Goal: Task Accomplishment & Management: Complete application form

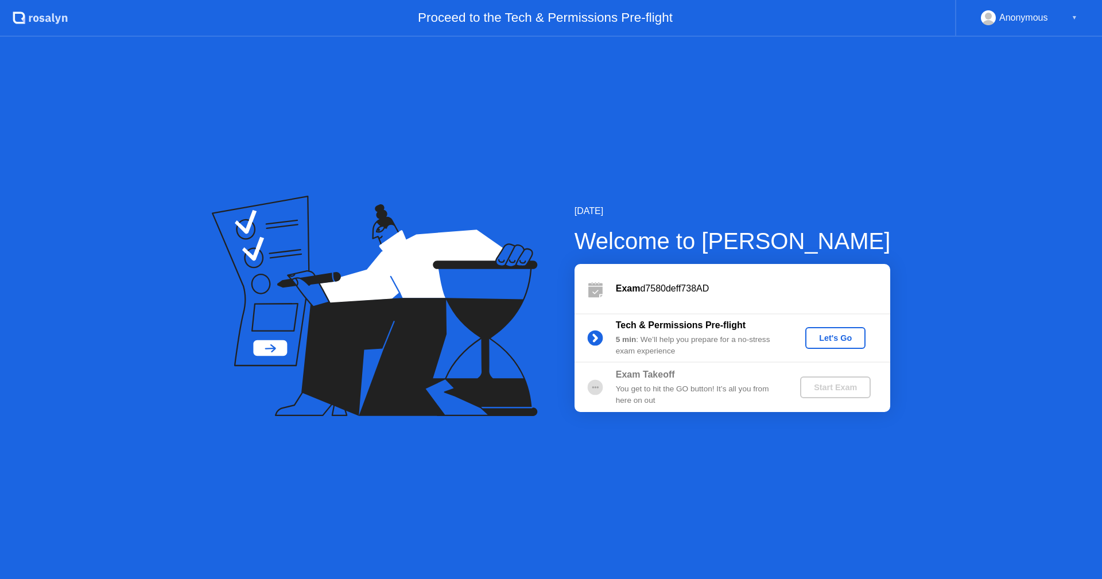
drag, startPoint x: 674, startPoint y: 356, endPoint x: 654, endPoint y: 372, distance: 24.9
click at [669, 363] on div "Exam d7580deff738AD Tech & Permissions Pre-flight 5 min : We’ll help you prepar…" at bounding box center [732, 338] width 316 height 148
click at [640, 376] on b "Exam Takeoff" at bounding box center [645, 375] width 59 height 10
click at [608, 379] on div at bounding box center [594, 387] width 41 height 23
click at [275, 345] on icon at bounding box center [369, 282] width 269 height 146
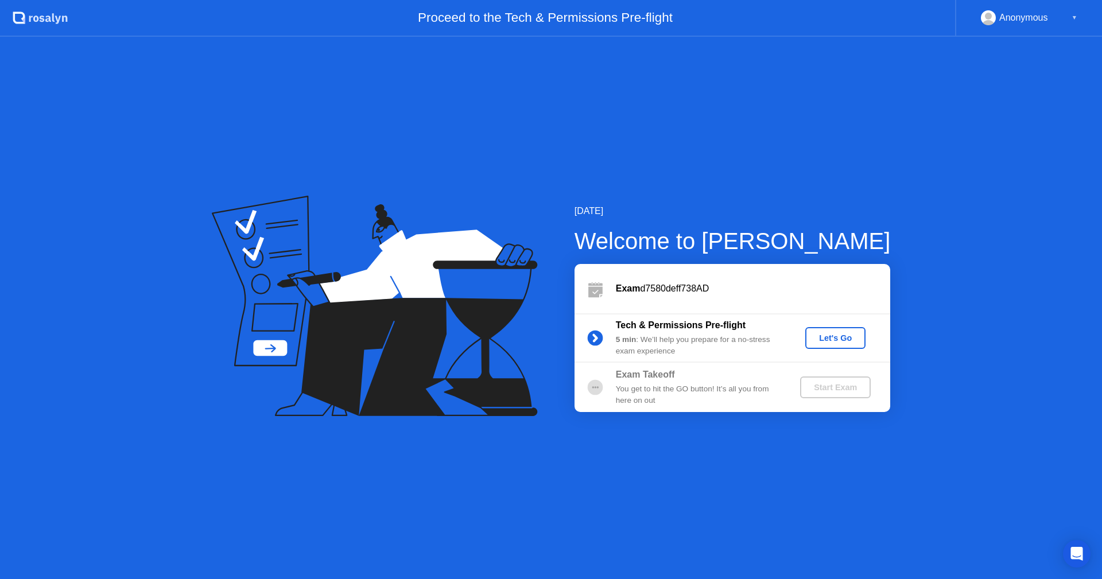
click at [836, 338] on div "Let's Go" at bounding box center [835, 337] width 51 height 9
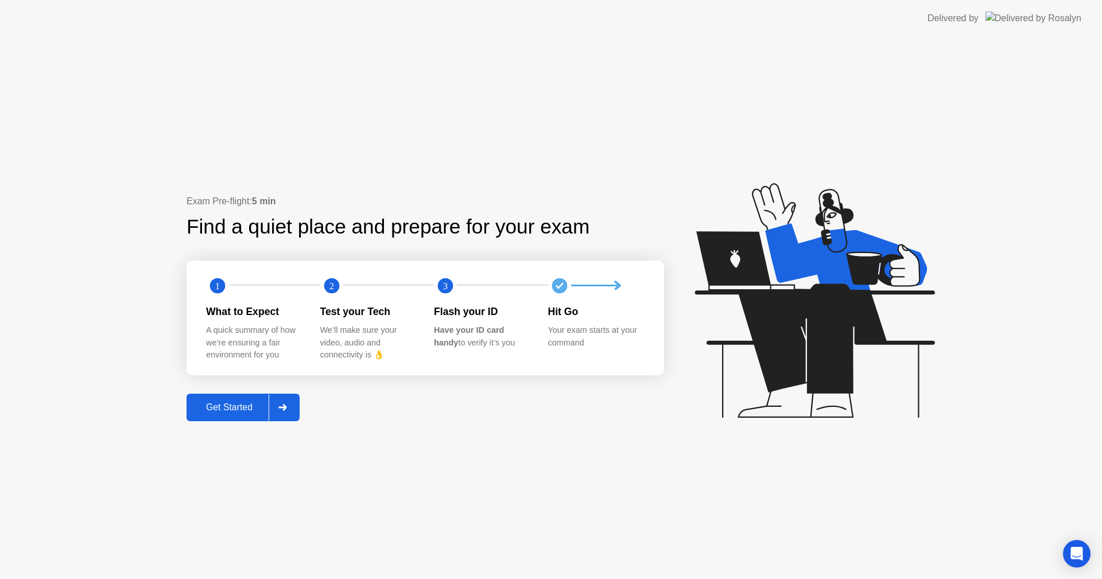
click at [225, 306] on div "What to Expect" at bounding box center [254, 311] width 96 height 15
click at [351, 303] on div "1 2 3 What to Expect A quick summary of how we’re ensuring a fair environment f…" at bounding box center [425, 318] width 477 height 115
click at [431, 310] on div "Test your Tech We’ll make sure your video, audio and connectivity is 👌" at bounding box center [377, 332] width 114 height 57
click at [617, 336] on div "Your exam starts at your command" at bounding box center [596, 336] width 96 height 25
click at [287, 397] on div at bounding box center [283, 407] width 28 height 26
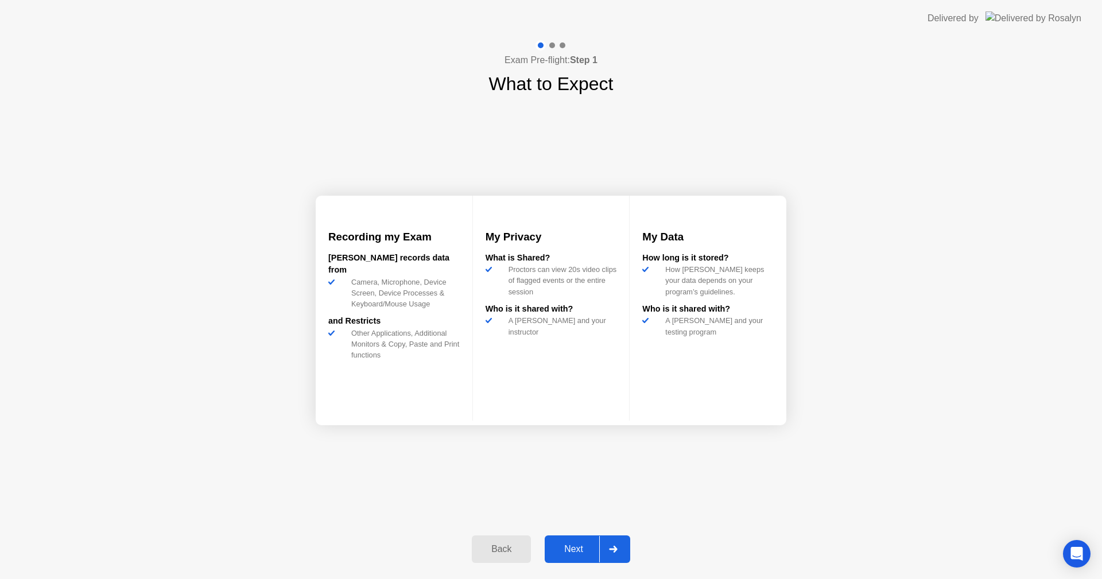
click at [613, 545] on div at bounding box center [613, 549] width 28 height 26
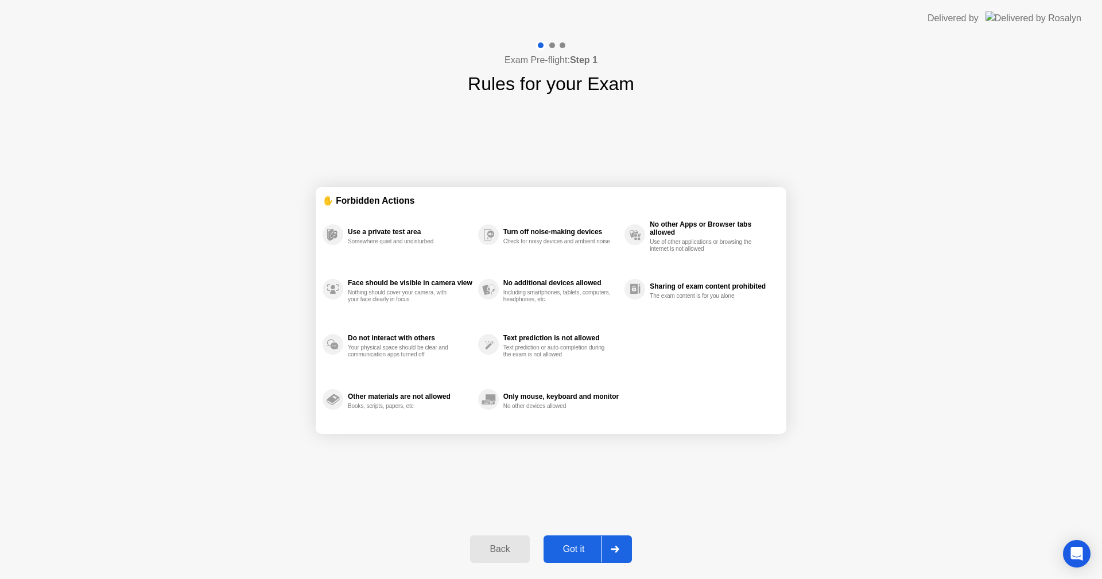
click at [613, 545] on div at bounding box center [615, 549] width 28 height 26
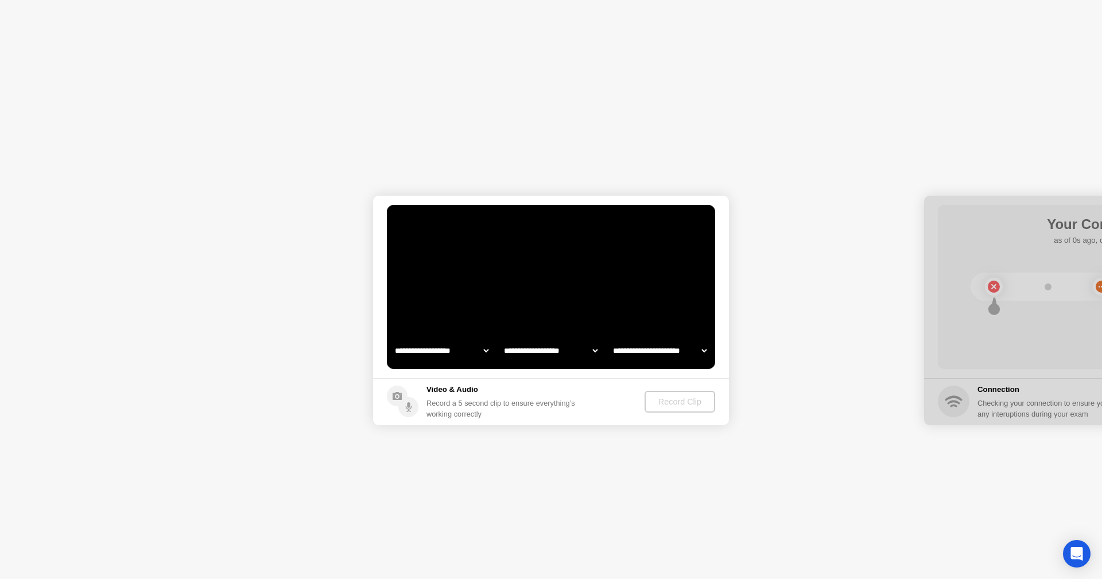
select select "**********"
select select "*******"
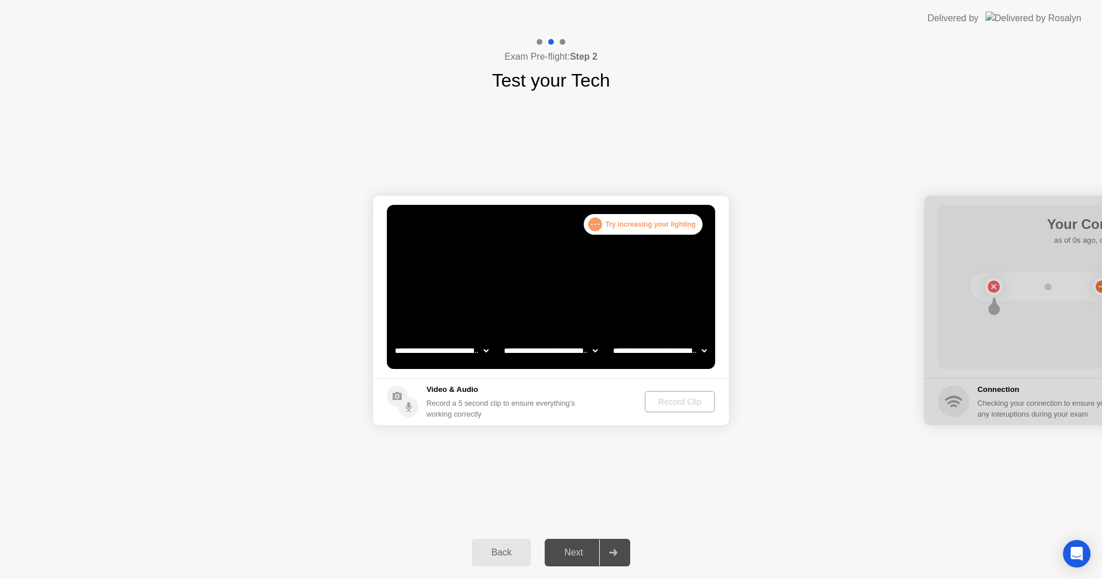
click at [669, 405] on div "Record Clip" at bounding box center [679, 401] width 61 height 9
click at [665, 403] on div "Record Clip" at bounding box center [680, 401] width 61 height 9
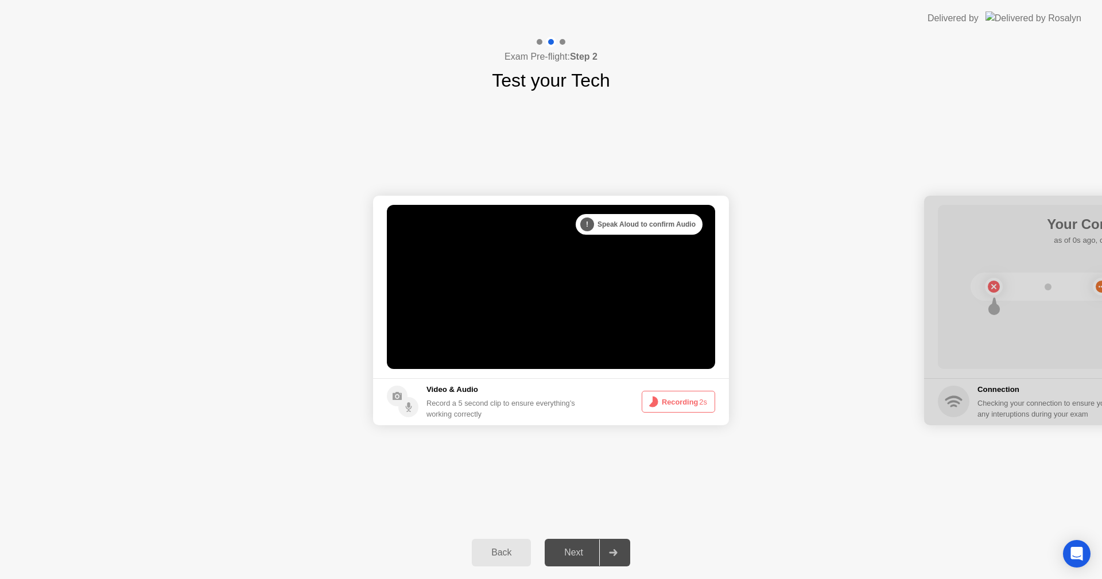
click at [665, 403] on button "Recording 2s" at bounding box center [678, 402] width 73 height 22
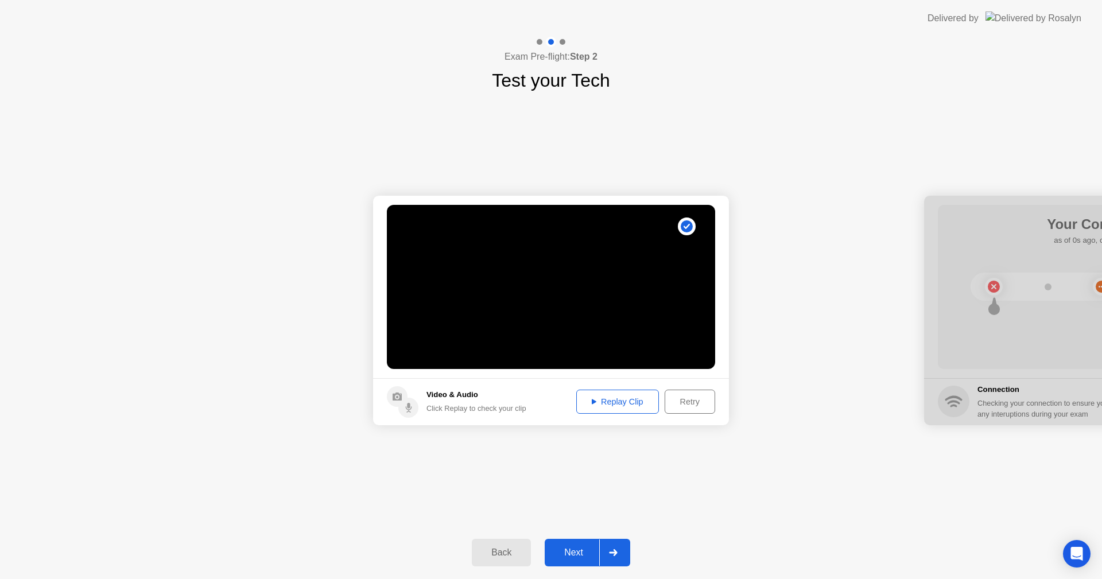
click at [592, 557] on div "Next" at bounding box center [573, 552] width 51 height 10
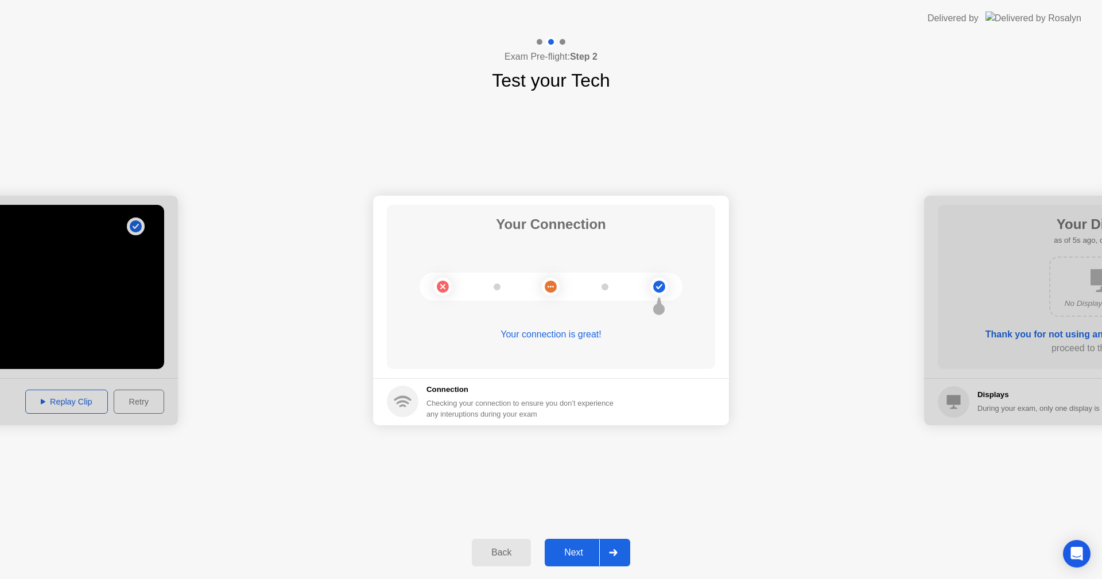
click at [570, 558] on div "Next" at bounding box center [573, 552] width 51 height 10
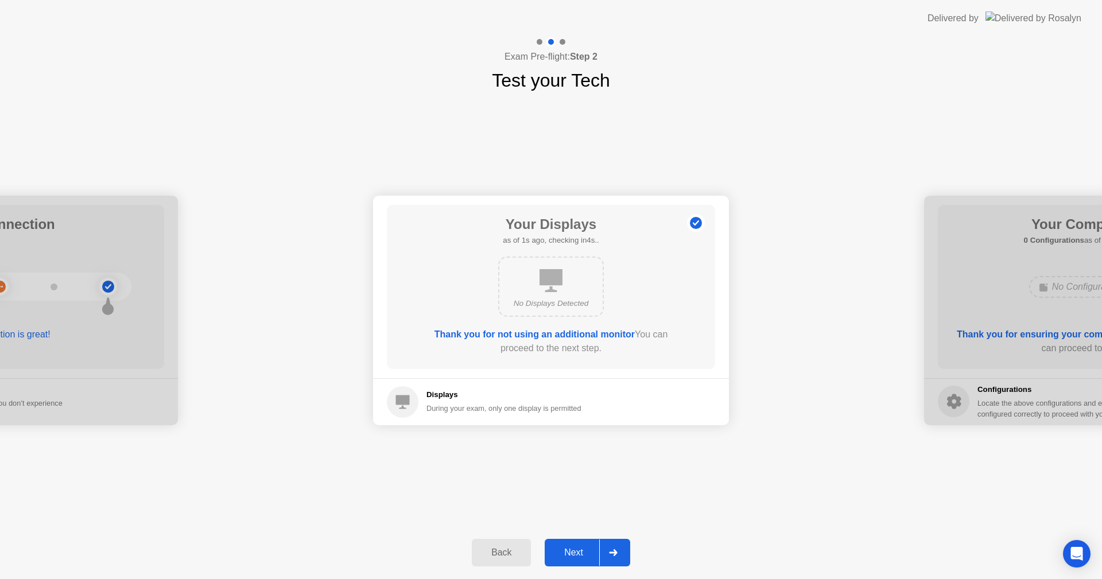
click at [583, 560] on button "Next" at bounding box center [588, 553] width 86 height 28
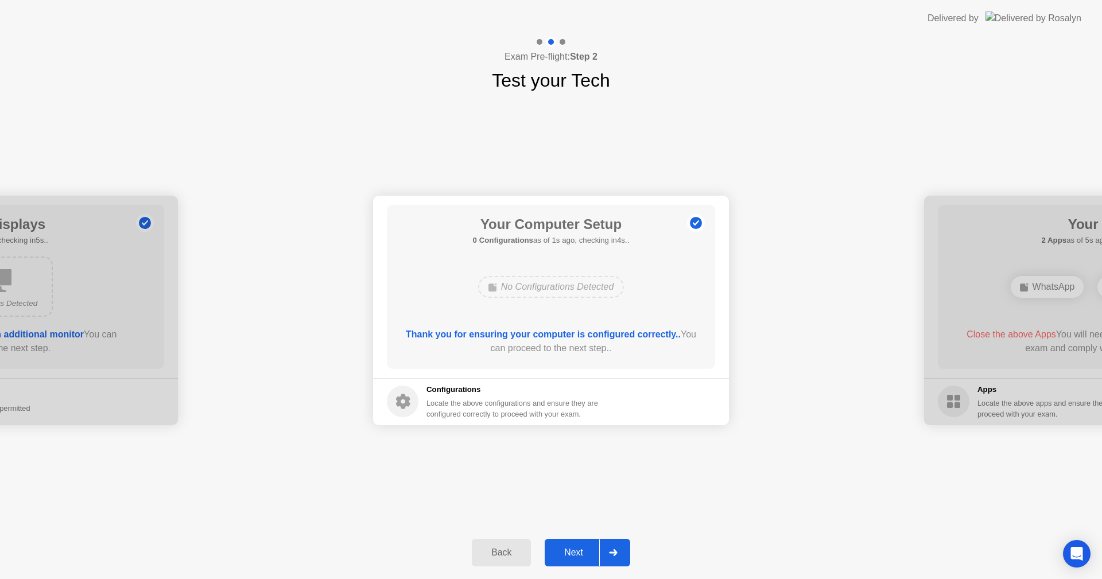
click at [583, 560] on button "Next" at bounding box center [588, 553] width 86 height 28
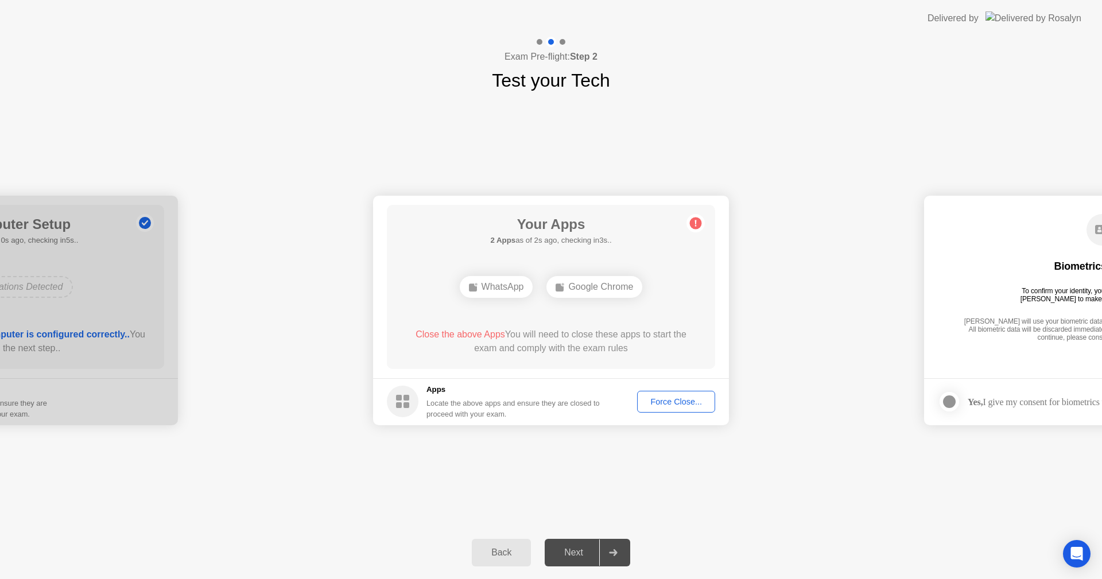
click at [671, 406] on div "Force Close..." at bounding box center [676, 401] width 70 height 9
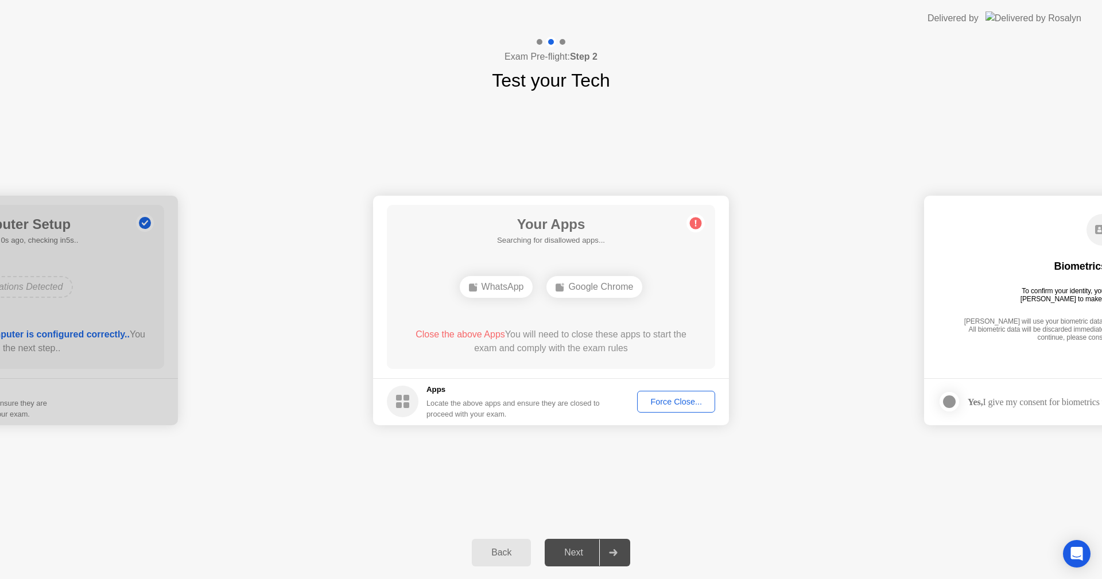
click at [663, 404] on div "Force Close..." at bounding box center [676, 401] width 70 height 9
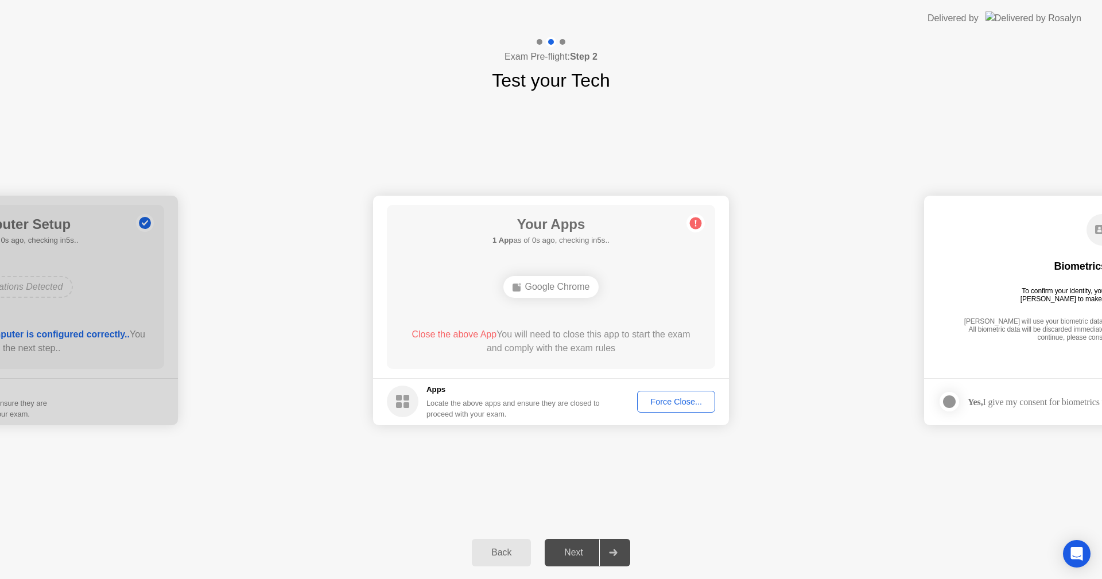
click at [647, 397] on div "Force Close..." at bounding box center [676, 401] width 70 height 9
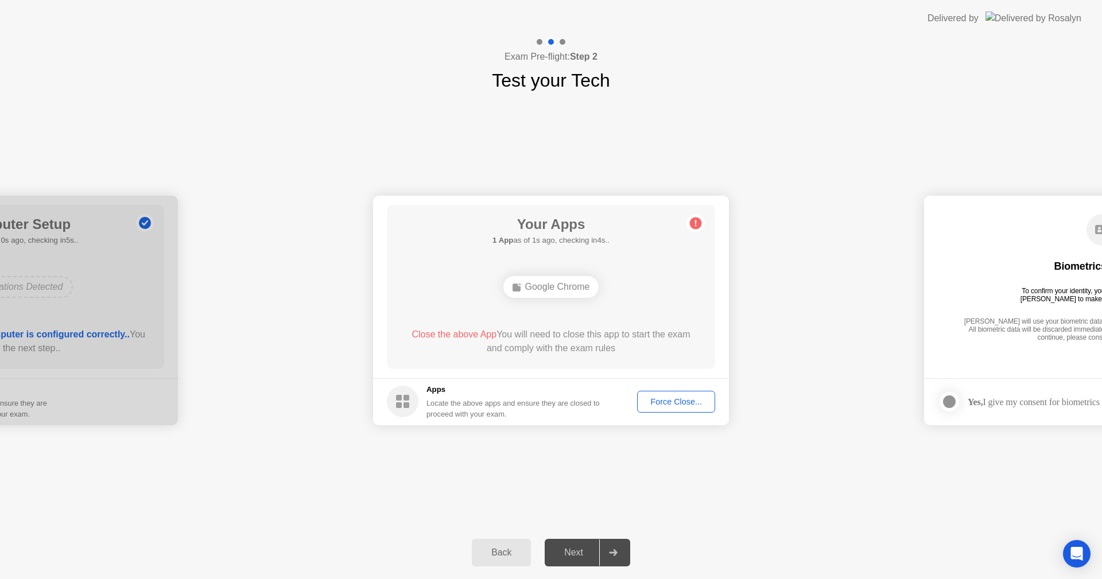
click at [655, 394] on button "Force Close..." at bounding box center [676, 402] width 78 height 22
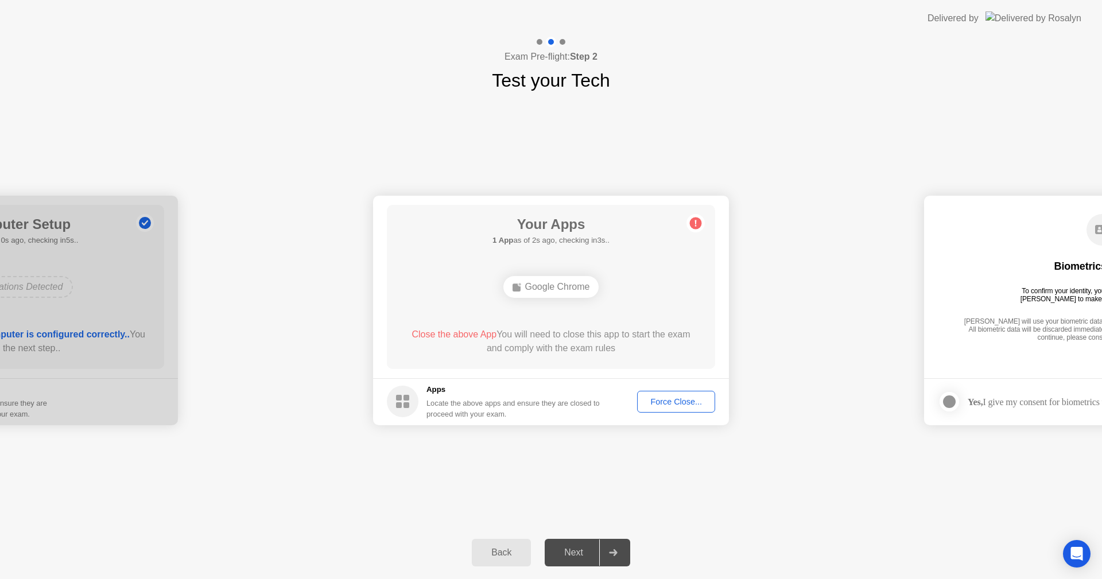
click at [665, 399] on div "Force Close..." at bounding box center [676, 401] width 70 height 9
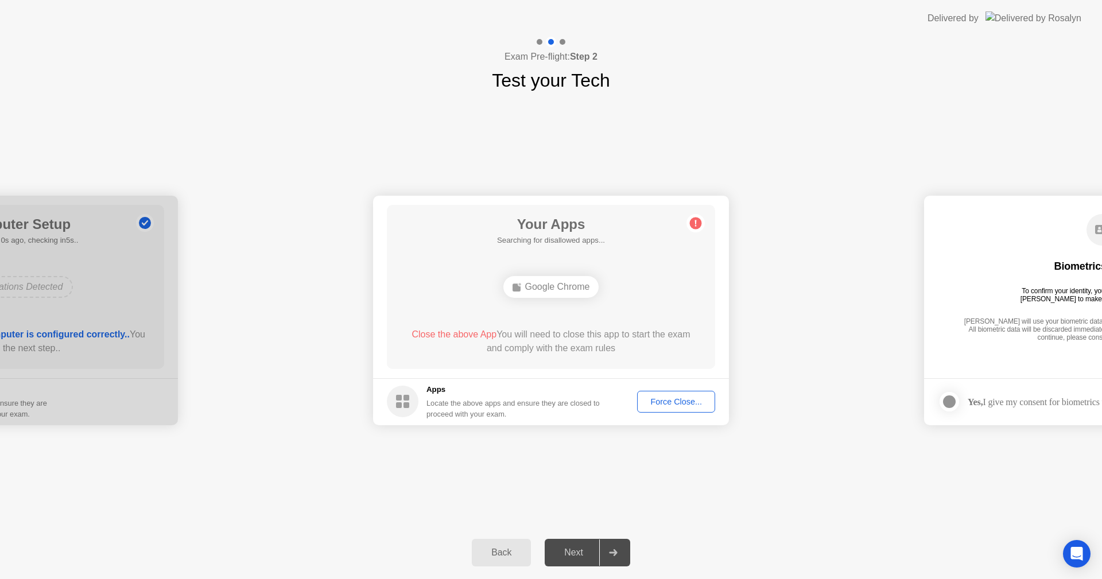
click at [683, 405] on div "Force Close..." at bounding box center [676, 401] width 70 height 9
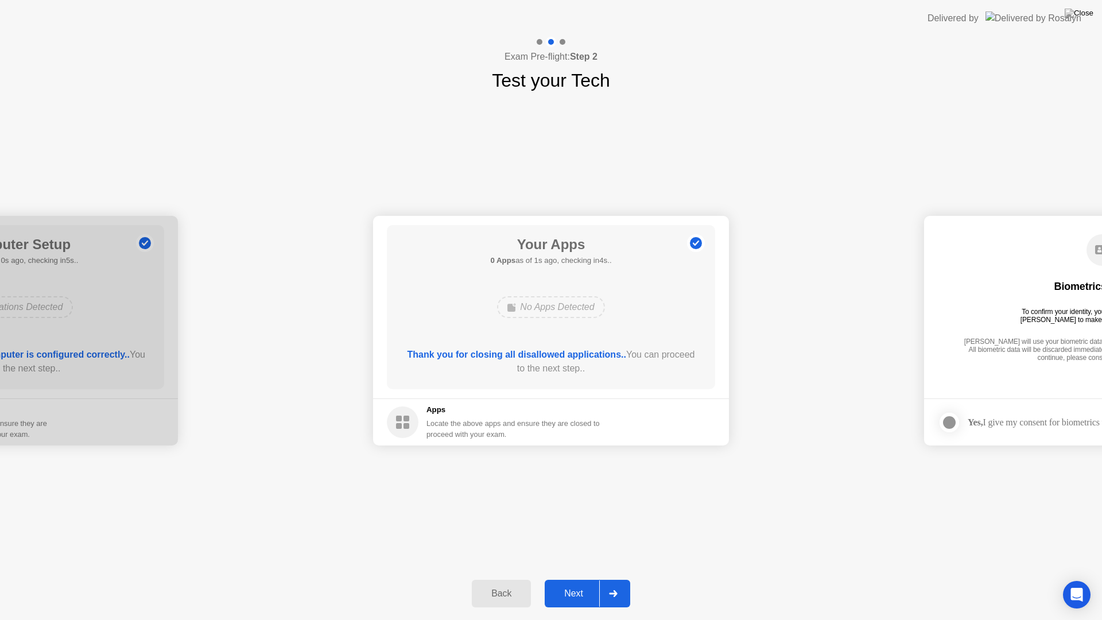
click at [586, 578] on div "Next" at bounding box center [573, 593] width 51 height 10
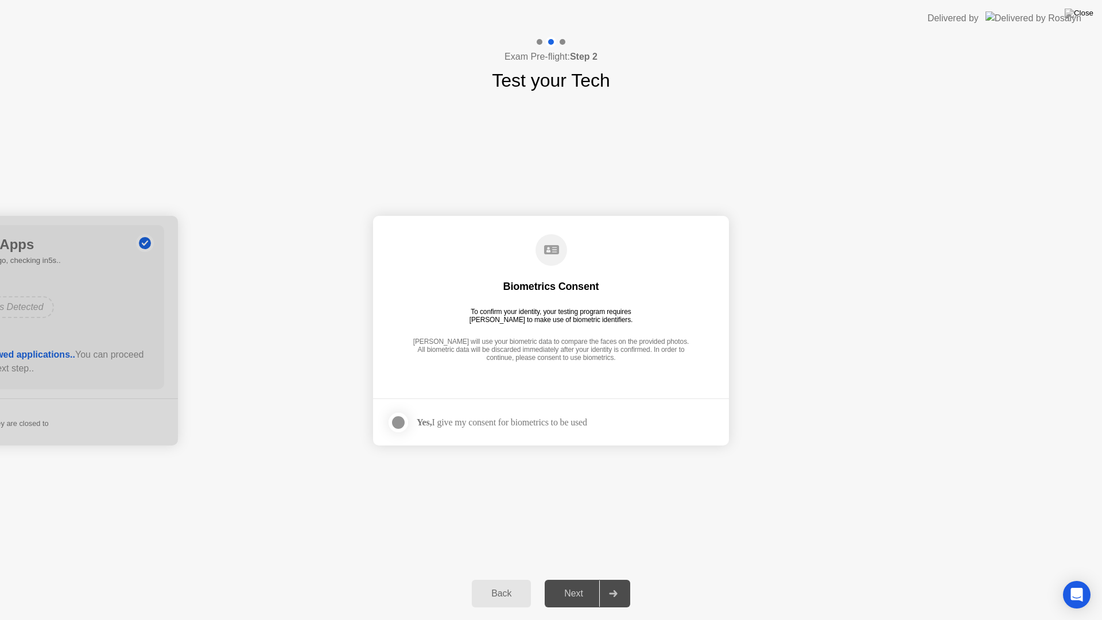
click at [588, 578] on div "Next" at bounding box center [573, 593] width 51 height 10
drag, startPoint x: 422, startPoint y: 425, endPoint x: 400, endPoint y: 425, distance: 21.8
click at [421, 425] on strong "Yes," at bounding box center [424, 422] width 15 height 10
click at [396, 425] on div at bounding box center [398, 422] width 14 height 14
click at [578, 578] on button "Next" at bounding box center [588, 594] width 86 height 28
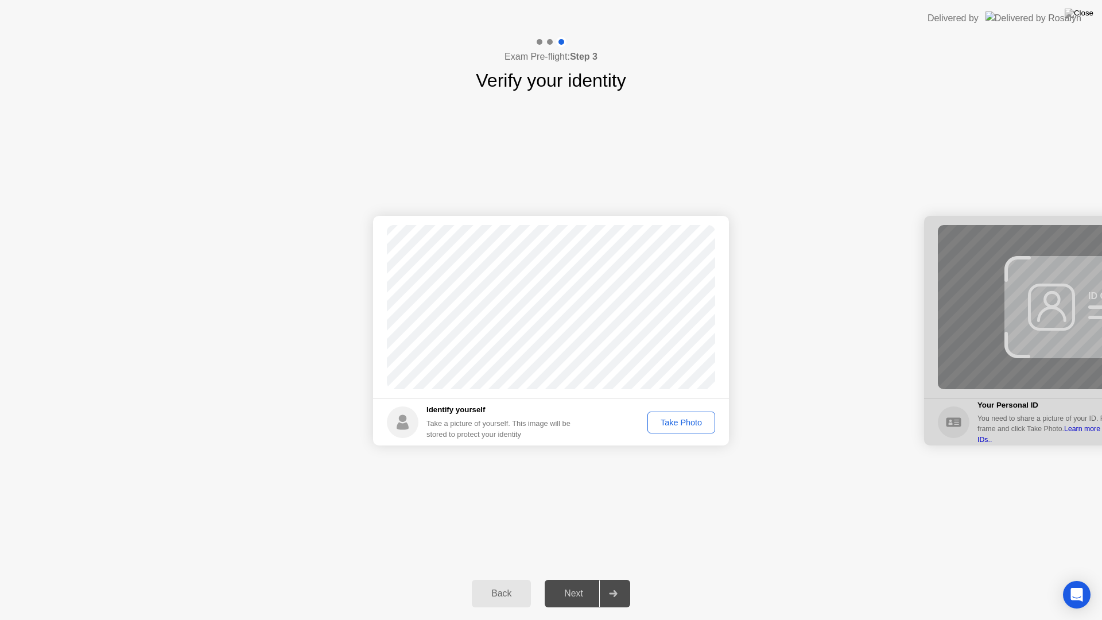
click at [669, 422] on div "Take Photo" at bounding box center [681, 422] width 60 height 9
click at [586, 578] on button "Next" at bounding box center [588, 594] width 86 height 28
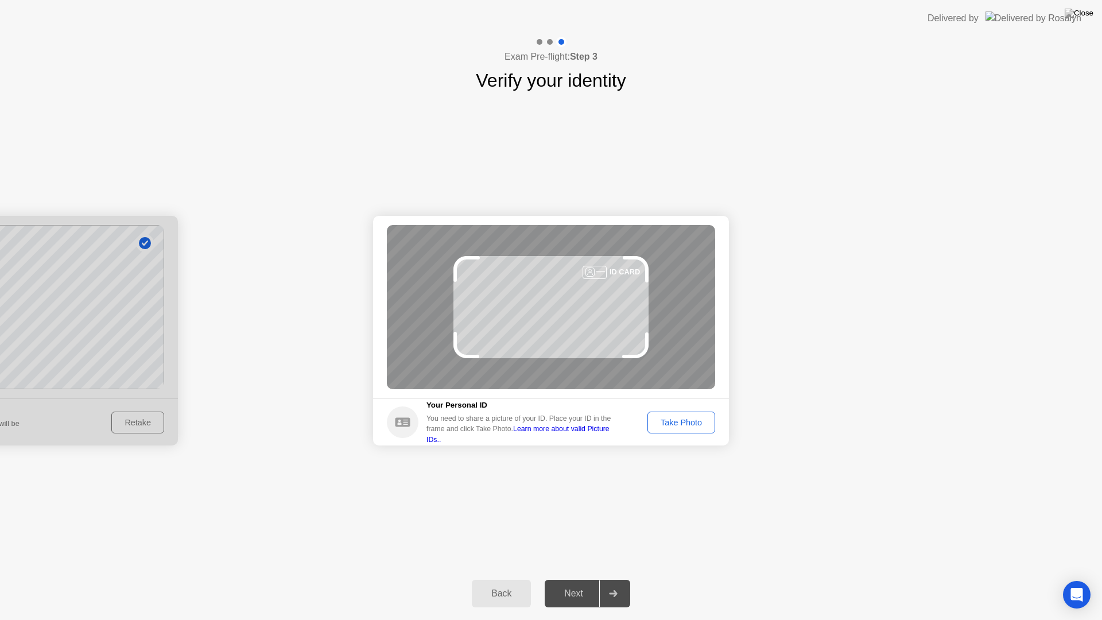
click at [656, 421] on div "Take Photo" at bounding box center [681, 422] width 60 height 9
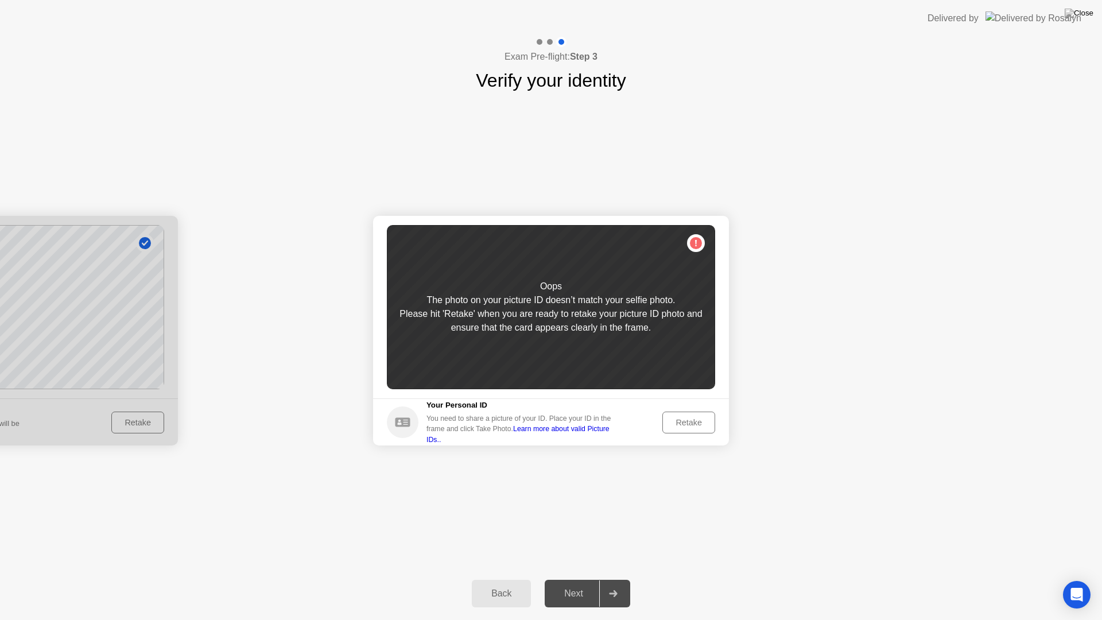
click at [671, 419] on div "Retake" at bounding box center [688, 422] width 45 height 9
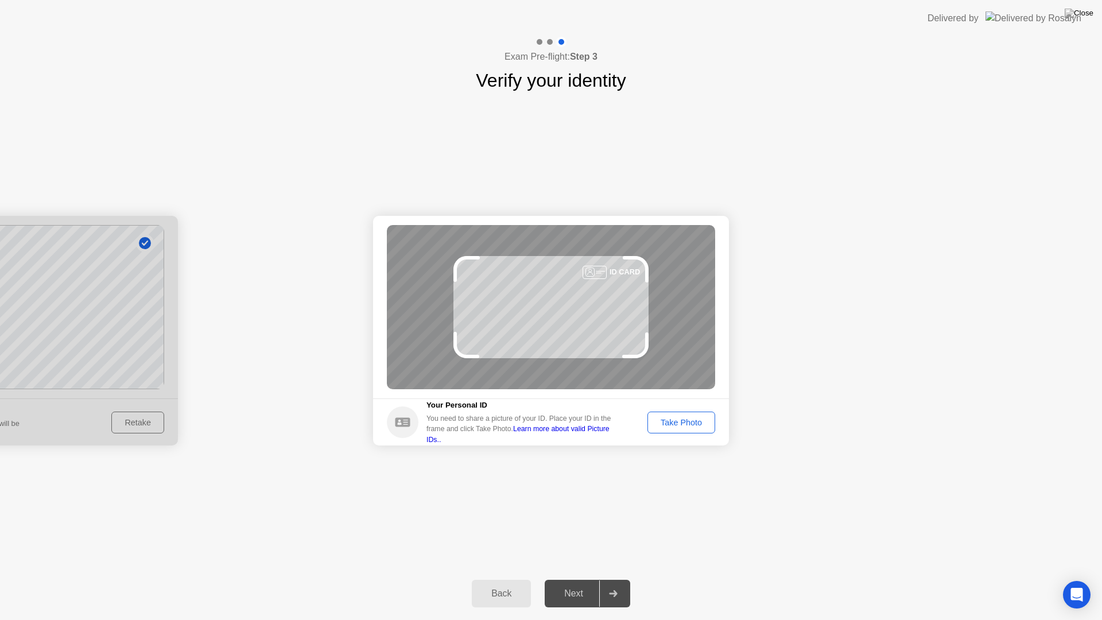
click at [685, 424] on div "Take Photo" at bounding box center [681, 422] width 60 height 9
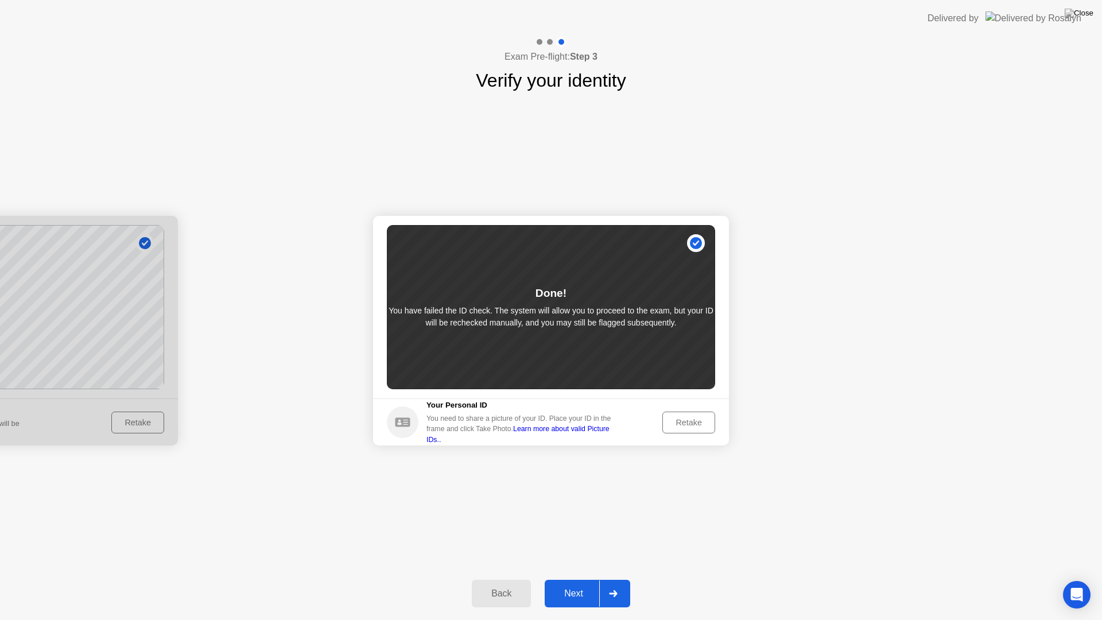
click at [685, 424] on div "Retake" at bounding box center [688, 422] width 45 height 9
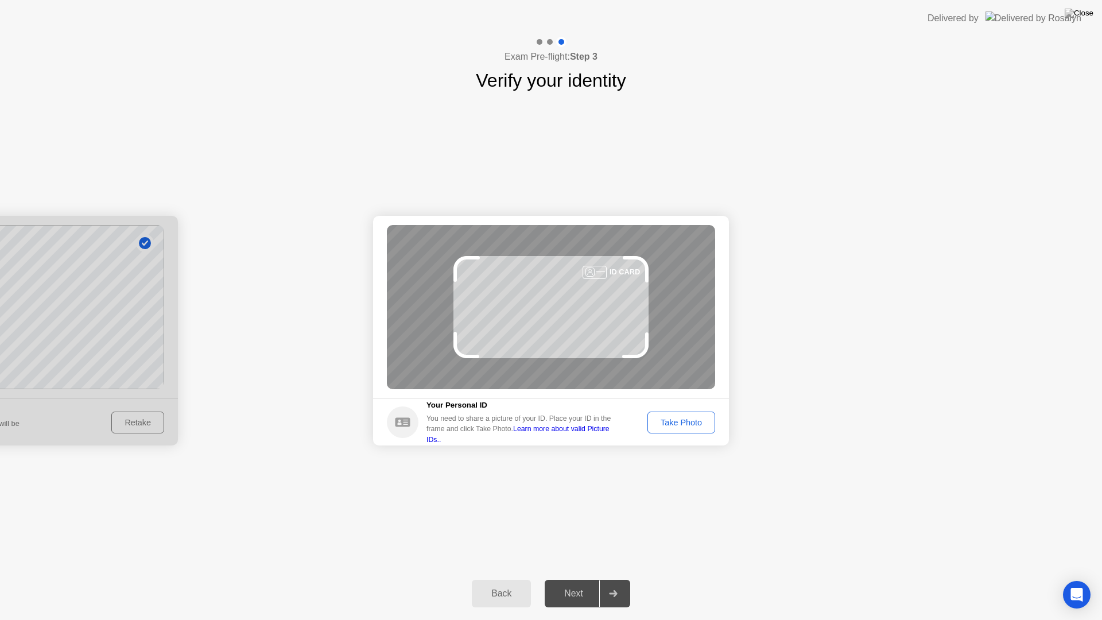
click at [682, 427] on div "Take Photo" at bounding box center [681, 422] width 60 height 9
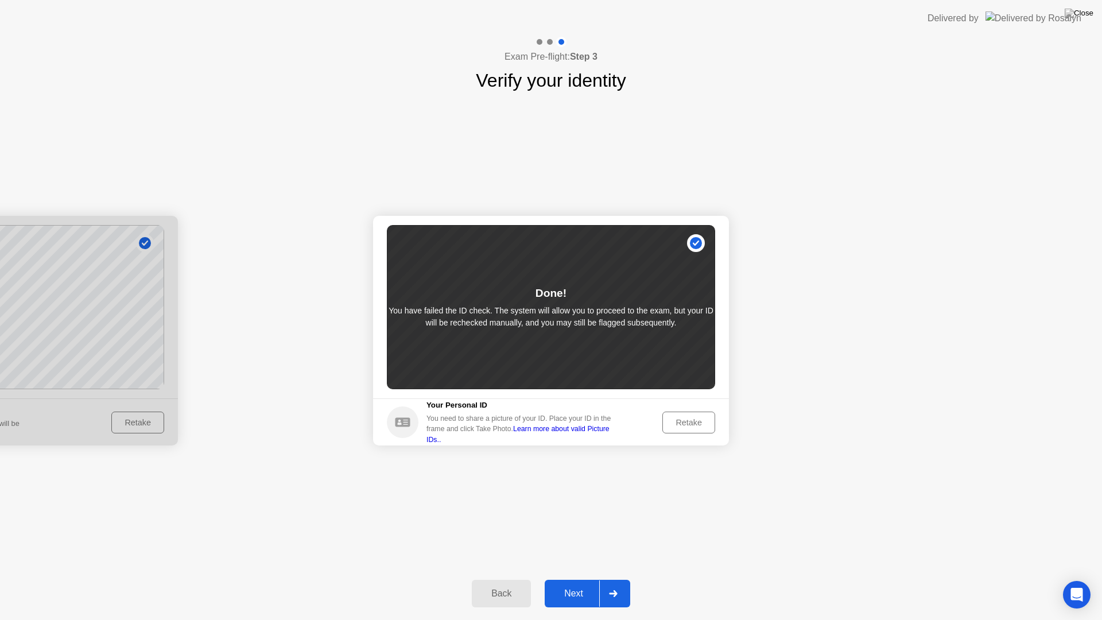
click at [680, 419] on div "Retake" at bounding box center [688, 422] width 45 height 9
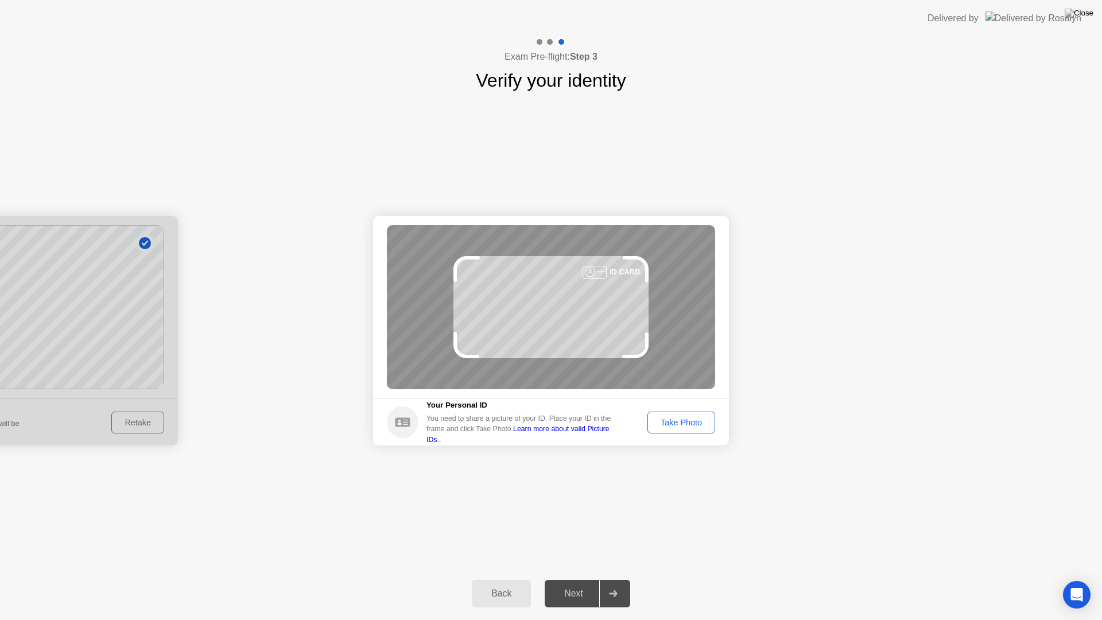
click at [680, 419] on div "Take Photo" at bounding box center [681, 422] width 60 height 9
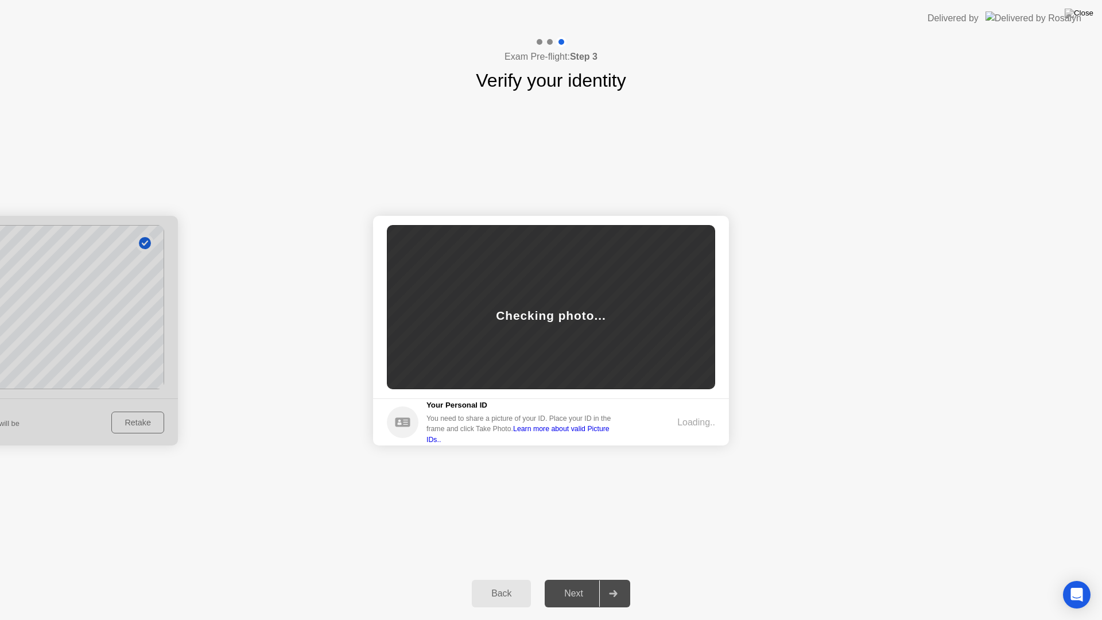
click at [590, 578] on div "Next" at bounding box center [573, 593] width 51 height 10
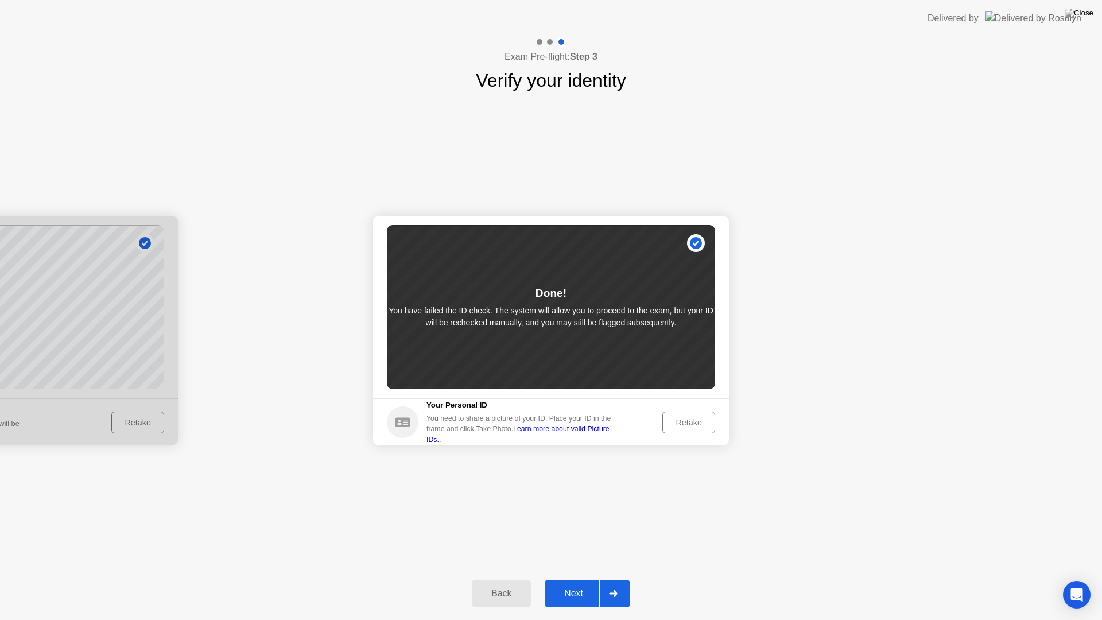
click at [590, 578] on div "Next" at bounding box center [573, 593] width 51 height 10
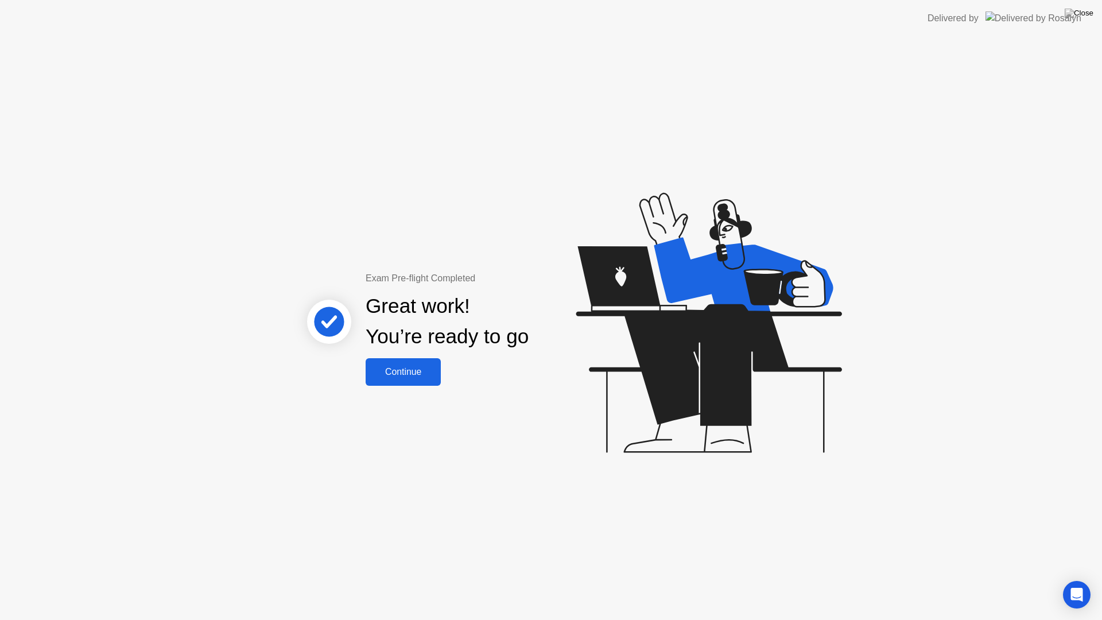
click at [423, 376] on div "Continue" at bounding box center [403, 372] width 68 height 10
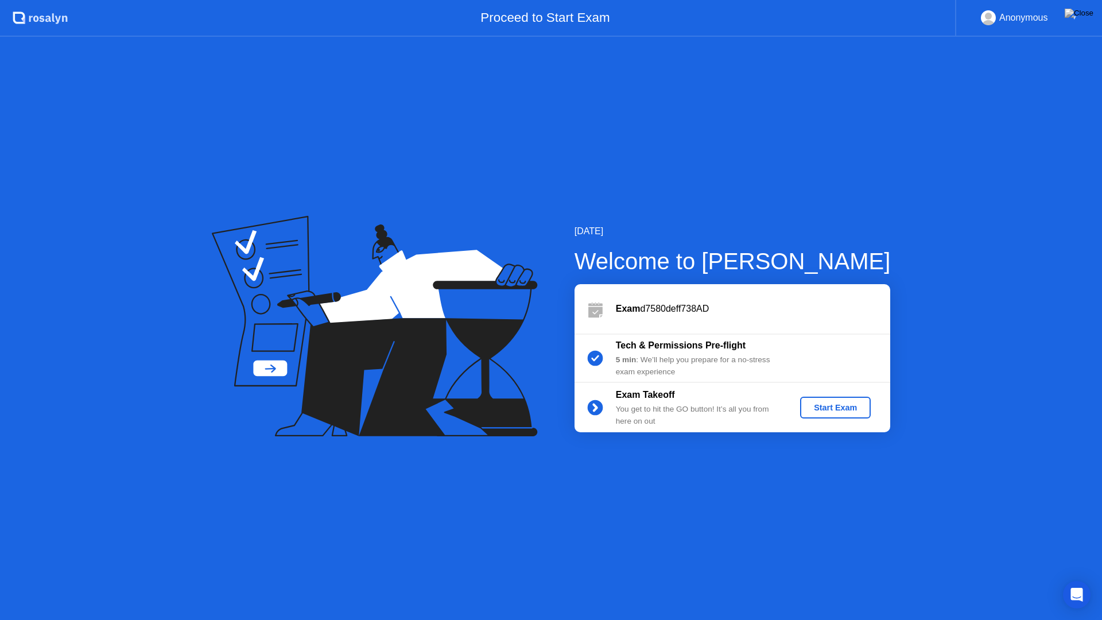
click at [857, 409] on div "Start Exam" at bounding box center [835, 407] width 61 height 9
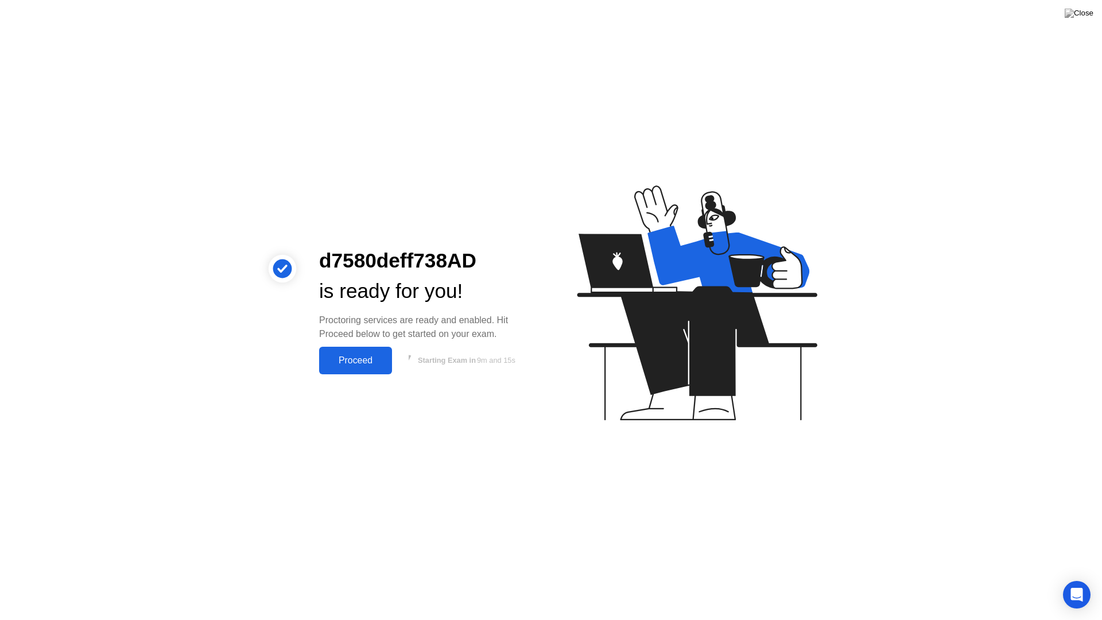
click at [379, 360] on div "Proceed" at bounding box center [356, 360] width 66 height 10
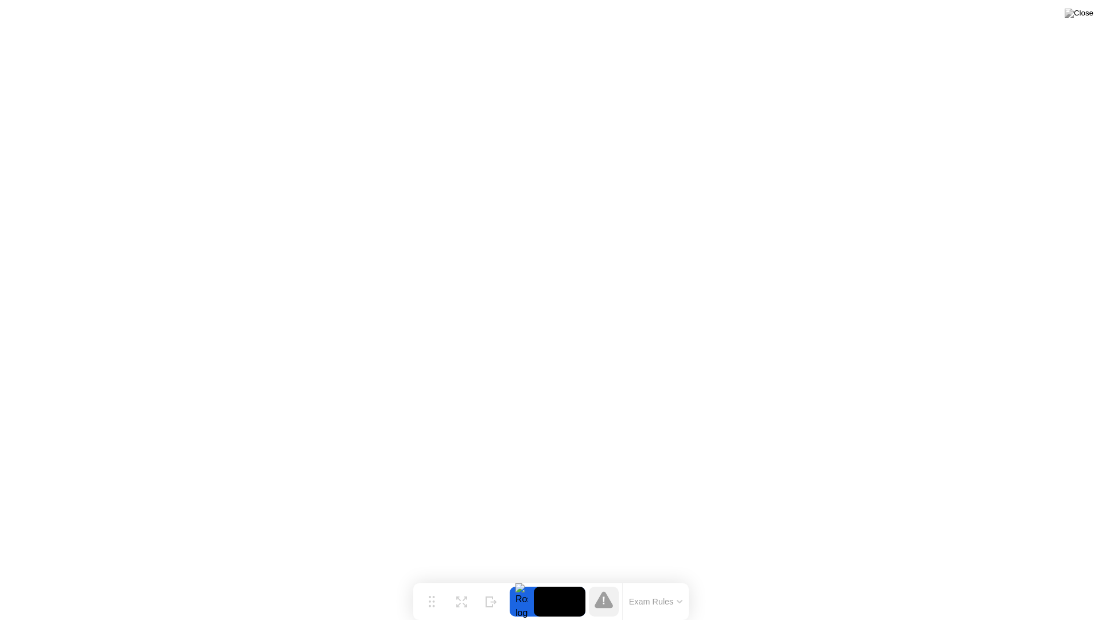
click at [671, 578] on button "Exam Rules" at bounding box center [655, 601] width 61 height 10
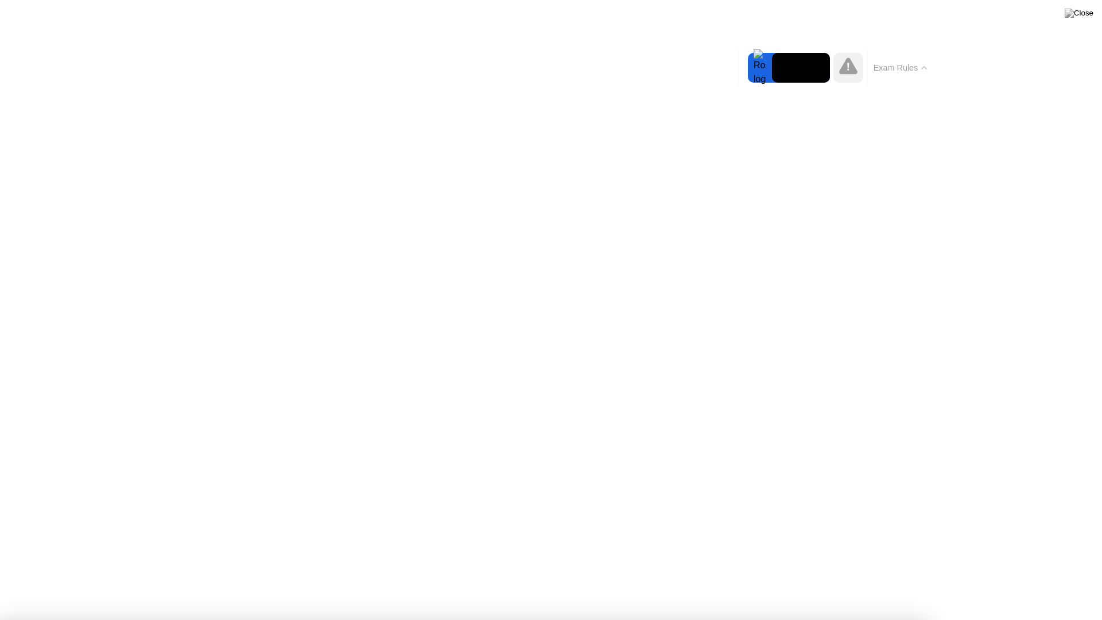
drag, startPoint x: 500, startPoint y: 340, endPoint x: 538, endPoint y: 396, distance: 67.3
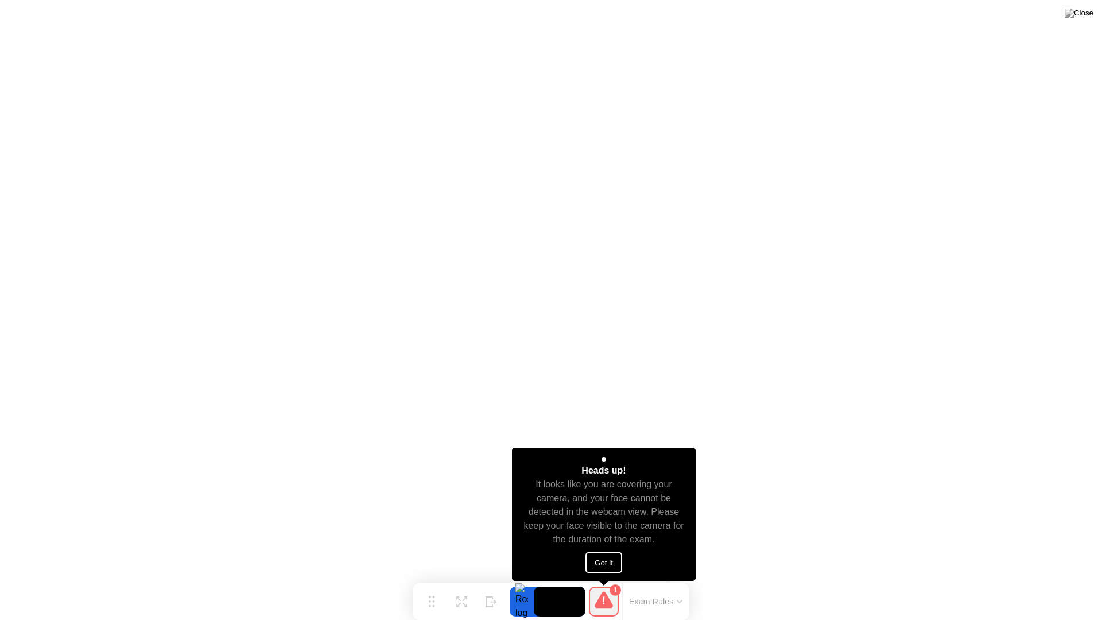
click at [615, 557] on button "Got it" at bounding box center [603, 562] width 37 height 21
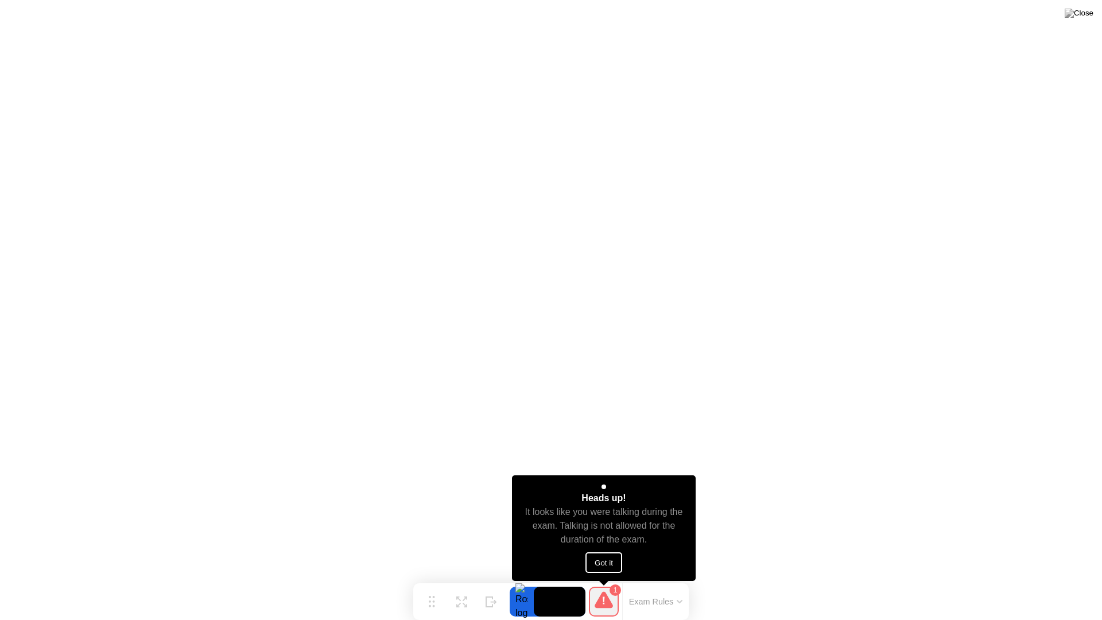
click at [604, 559] on button "Got it" at bounding box center [603, 562] width 37 height 21
